Goal: Information Seeking & Learning: Learn about a topic

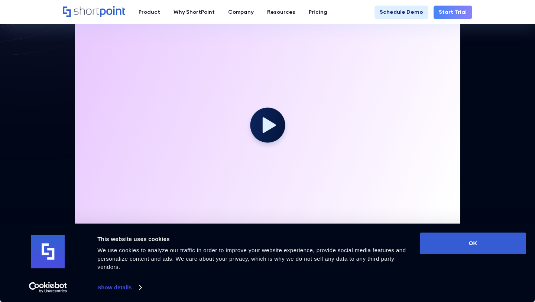
scroll to position [207, 0]
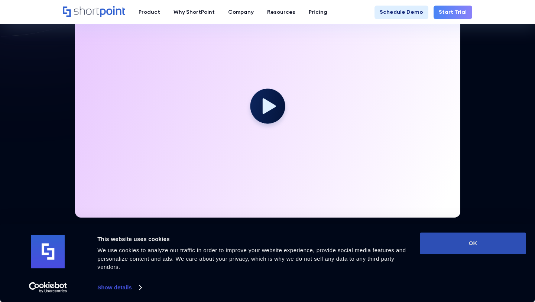
click at [466, 238] on button "OK" at bounding box center [473, 243] width 106 height 22
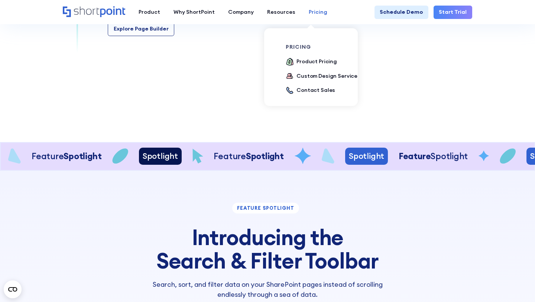
scroll to position [1192, 0]
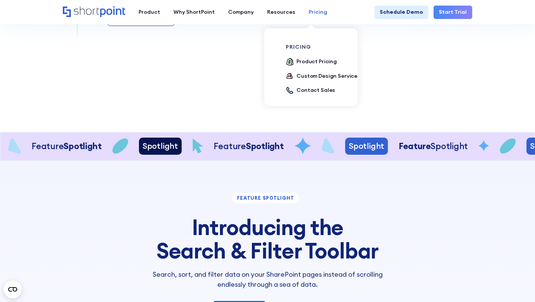
click at [309, 14] on div "Pricing" at bounding box center [318, 12] width 19 height 8
click at [303, 63] on div "Product Pricing" at bounding box center [317, 62] width 41 height 8
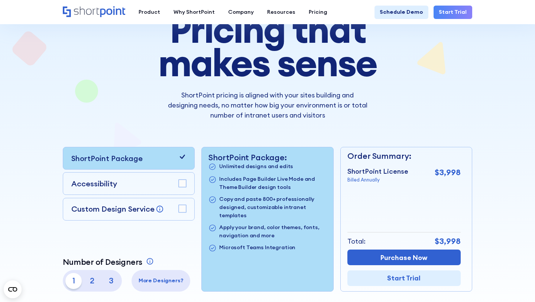
scroll to position [68, 0]
